Goal: Task Accomplishment & Management: Manage account settings

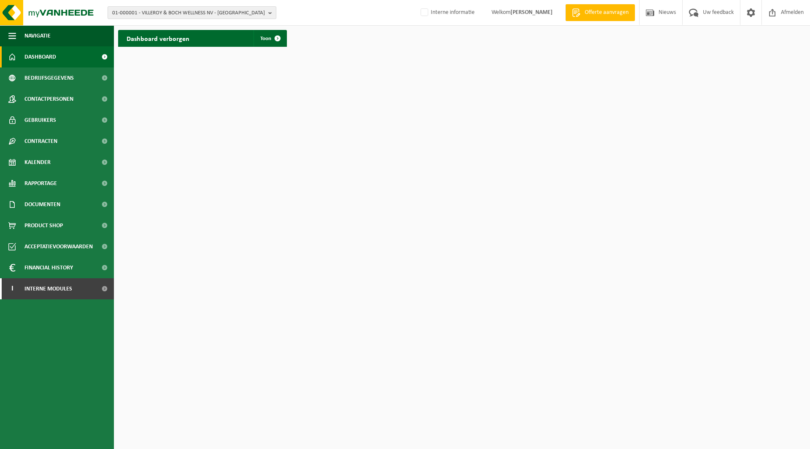
click at [237, 13] on span "01-000001 - VILLEROY & BOCH WELLNESS NV - [GEOGRAPHIC_DATA]" at bounding box center [188, 13] width 153 height 13
click at [212, 24] on input "text" at bounding box center [192, 26] width 164 height 11
type input "indaver samsonite"
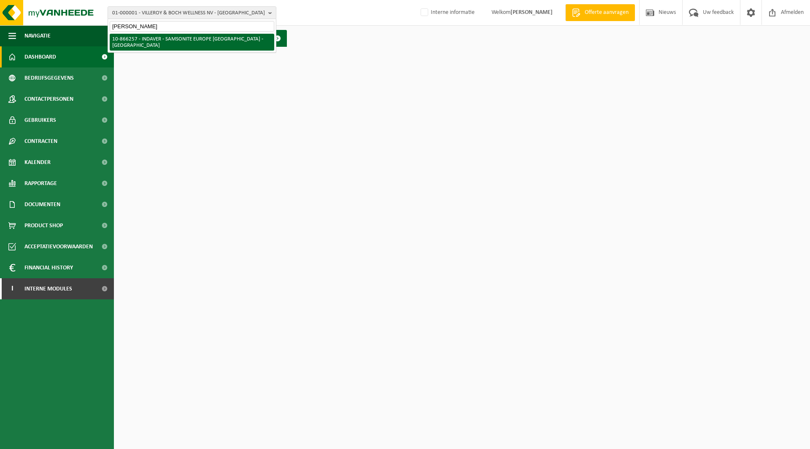
click at [208, 35] on li "10-866257 - INDAVER - SAMSONITE EUROPE [GEOGRAPHIC_DATA] - [GEOGRAPHIC_DATA]" at bounding box center [192, 42] width 164 height 17
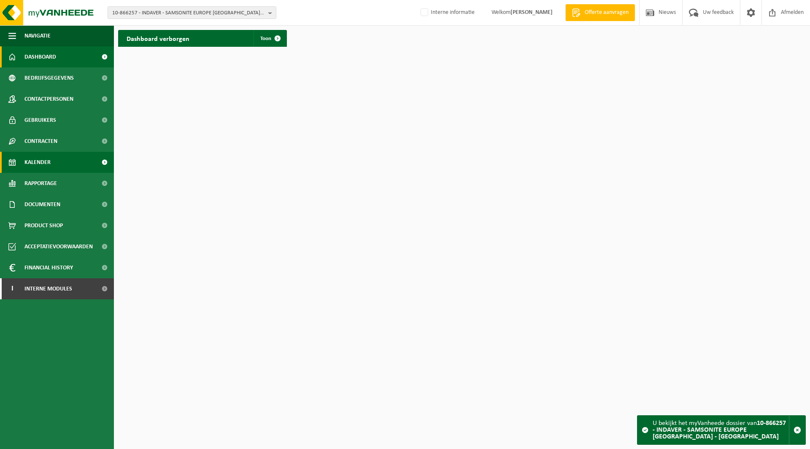
click at [47, 159] on span "Kalender" at bounding box center [37, 162] width 26 height 21
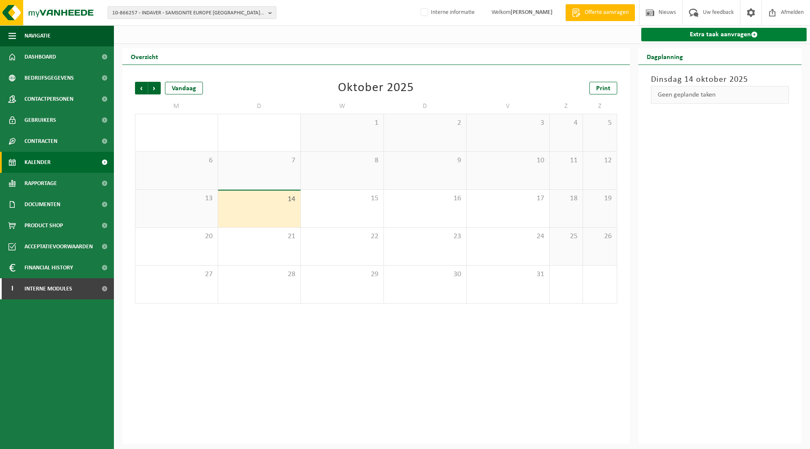
click at [681, 37] on link "Extra taak aanvragen" at bounding box center [724, 34] width 166 height 13
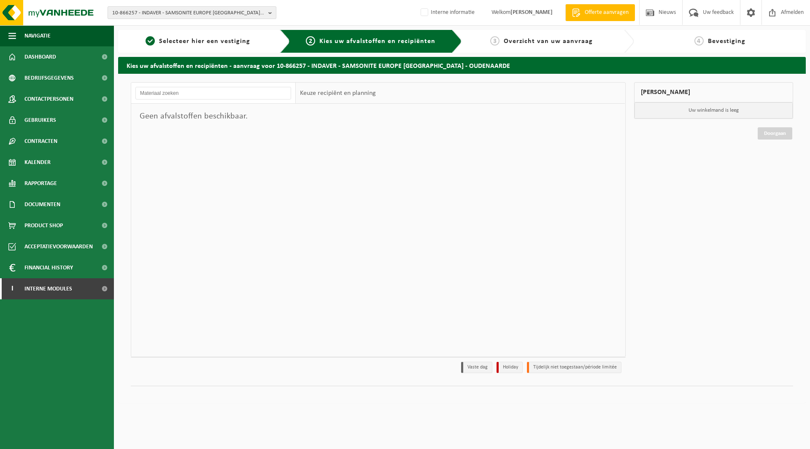
click at [188, 10] on span "10-866257 - INDAVER - SAMSONITE EUROPE [GEOGRAPHIC_DATA] - [GEOGRAPHIC_DATA]" at bounding box center [188, 13] width 153 height 13
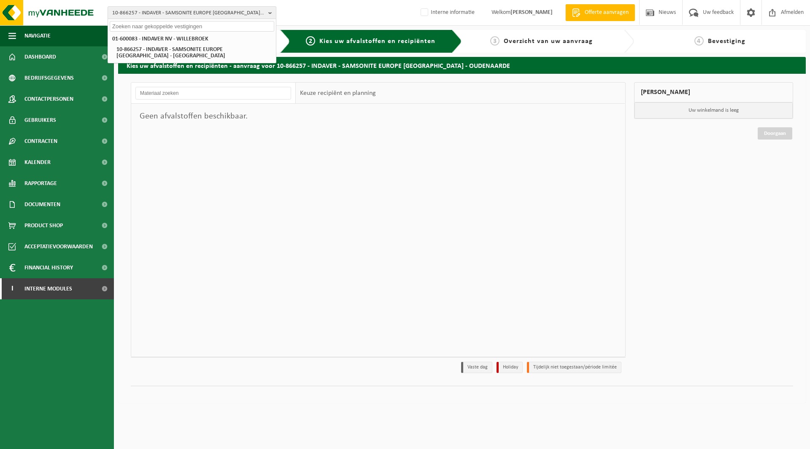
click at [188, 10] on span "10-866257 - INDAVER - SAMSONITE EUROPE [GEOGRAPHIC_DATA] - [GEOGRAPHIC_DATA]" at bounding box center [188, 13] width 153 height 13
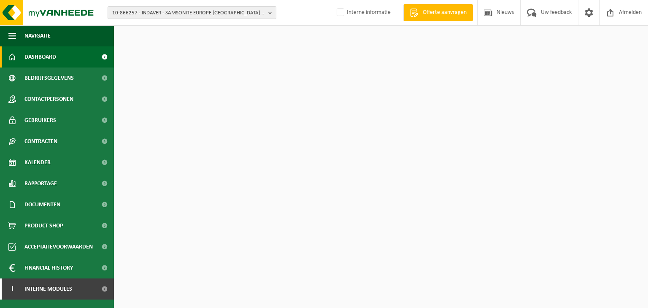
click at [177, 17] on span "10-866257 - INDAVER - SAMSONITE EUROPE NV - OUDENAARDE" at bounding box center [188, 13] width 153 height 13
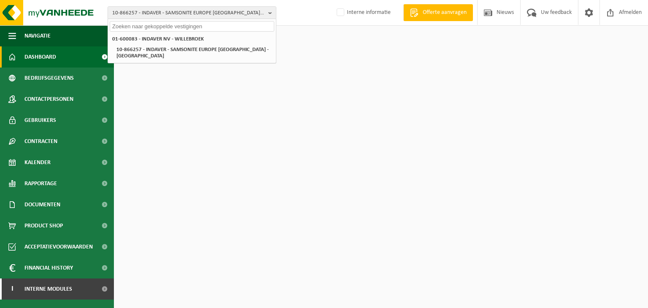
click at [175, 23] on input "text" at bounding box center [192, 26] width 164 height 11
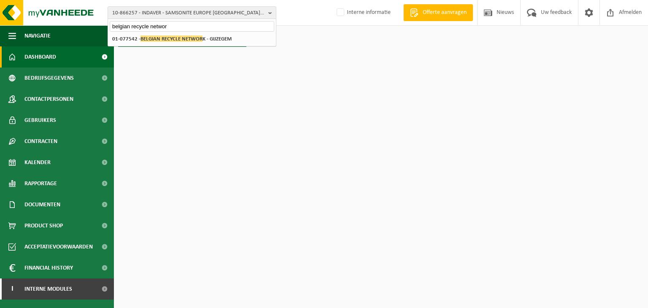
type input "belgian recycle networ"
click at [172, 38] on span "BELGIAN RECYCLE NETWOR" at bounding box center [171, 38] width 62 height 6
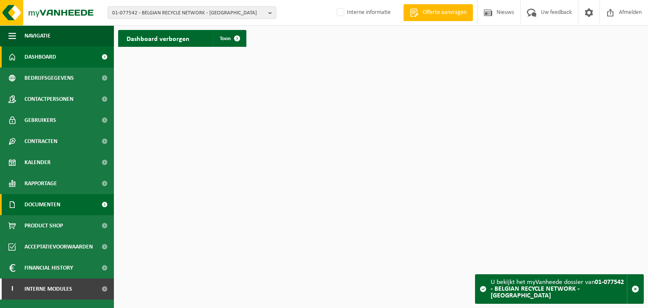
click at [69, 208] on link "Documenten" at bounding box center [57, 204] width 114 height 21
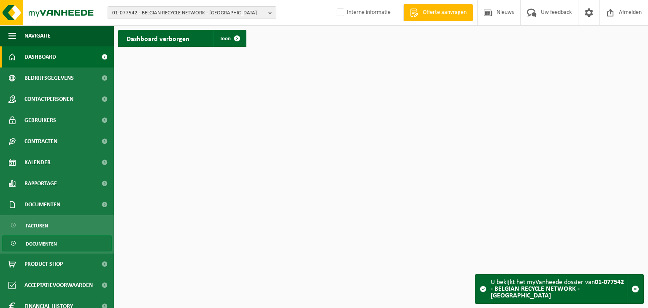
click at [48, 240] on span "Documenten" at bounding box center [41, 244] width 31 height 16
